Goal: Navigation & Orientation: Find specific page/section

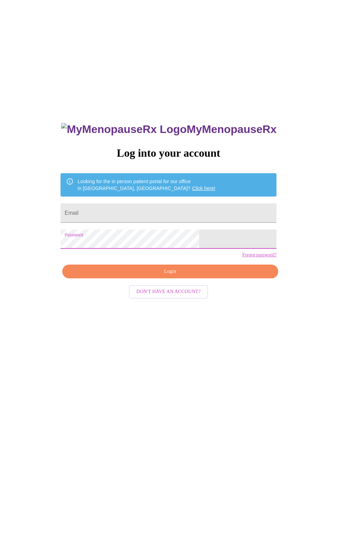
click at [122, 223] on input "Email" at bounding box center [168, 212] width 216 height 19
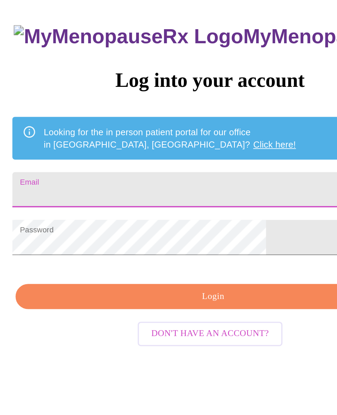
type input "amandalmonahan@gmail.com"
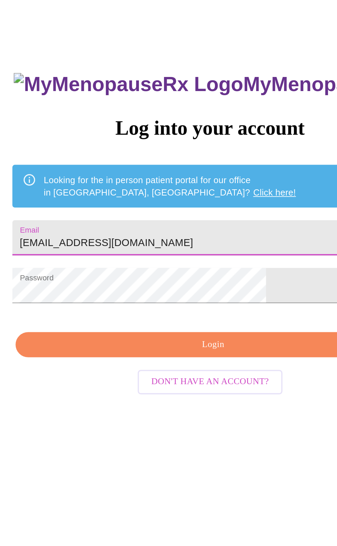
click at [135, 276] on span "Login" at bounding box center [170, 271] width 200 height 9
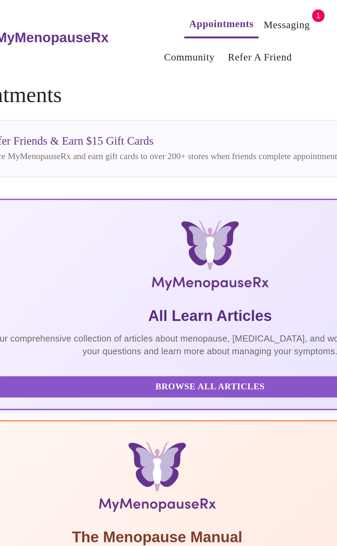
click at [205, 15] on link "Messaging" at bounding box center [210, 14] width 25 height 10
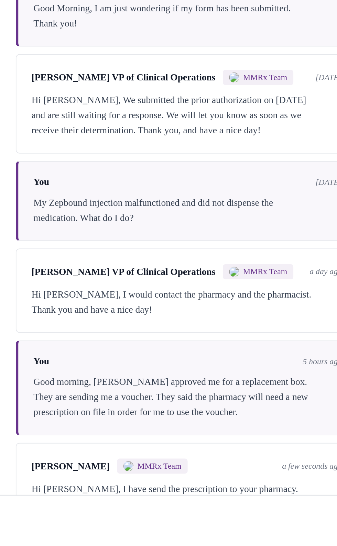
scroll to position [34, 0]
